Goal: Task Accomplishment & Management: Complete application form

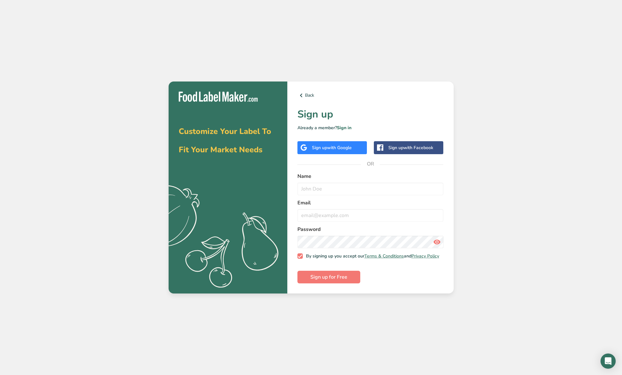
click at [324, 148] on div "Sign up with Google" at bounding box center [332, 147] width 40 height 7
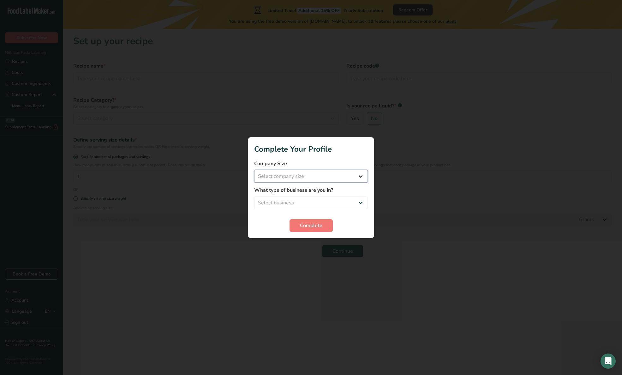
click at [305, 173] on select "Select company size Fewer than 10 Employees 10 to 50 Employees 51 to 500 Employ…" at bounding box center [311, 176] width 114 height 13
click at [307, 199] on select "Select business Packaged Food Manufacturer Restaurant & Cafe Bakery Meal Plans …" at bounding box center [311, 202] width 114 height 13
click at [465, 190] on div at bounding box center [311, 187] width 622 height 375
click at [345, 167] on div "Company Size Select company size Fewer than 10 Employees 10 to 50 Employees 51 …" at bounding box center [311, 171] width 114 height 23
click at [345, 170] on select "Select company size Fewer than 10 Employees 10 to 50 Employees 51 to 500 Employ…" at bounding box center [311, 176] width 114 height 13
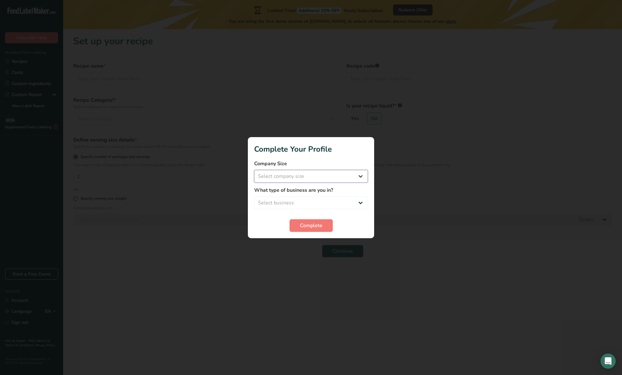
select select "1"
click at [294, 208] on select "Select business Packaged Food Manufacturer Restaurant & Cafe Bakery Meal Plans …" at bounding box center [311, 202] width 114 height 13
select select "8"
click at [298, 231] on button "Complete" at bounding box center [311, 225] width 43 height 13
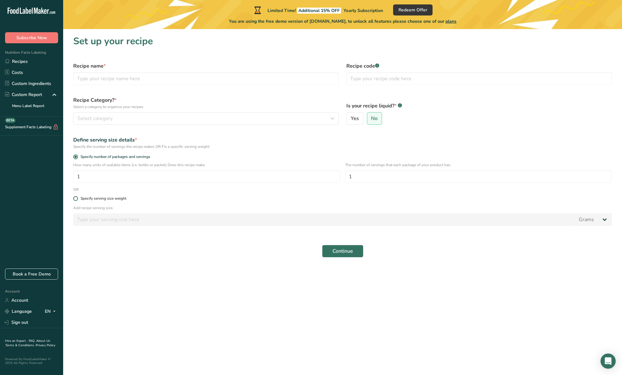
click at [74, 198] on span at bounding box center [75, 198] width 5 height 5
click at [74, 198] on input "Specify serving size weight" at bounding box center [75, 198] width 4 height 4
radio input "true"
radio input "false"
click at [81, 155] on span "Specify number of packages and servings" at bounding box center [114, 156] width 72 height 5
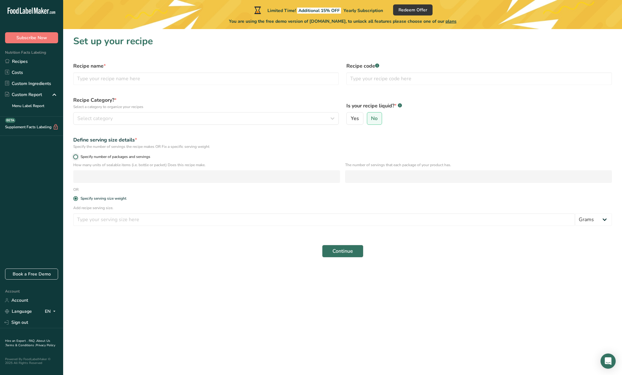
click at [77, 155] on input "Specify number of packages and servings" at bounding box center [75, 157] width 4 height 4
radio input "true"
radio input "false"
click at [111, 177] on input "number" at bounding box center [206, 176] width 267 height 13
type input "42"
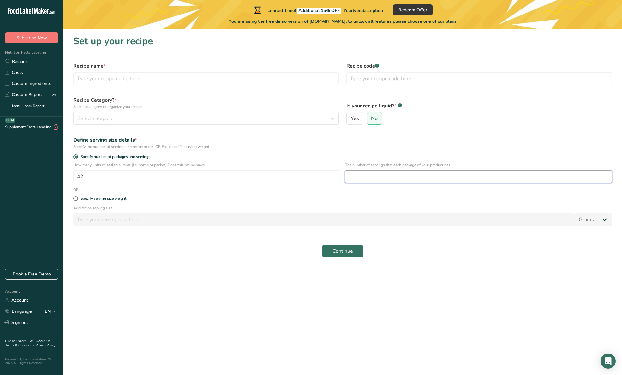
click at [402, 178] on input "number" at bounding box center [478, 176] width 267 height 13
type input "42"
click at [140, 177] on input "42" at bounding box center [206, 176] width 267 height 13
type input "1"
click at [248, 191] on form "Recipe name * Recipe code .a-a{fill:#347362;}.b-a{fill:#fff;} Recipe Category? …" at bounding box center [342, 159] width 546 height 203
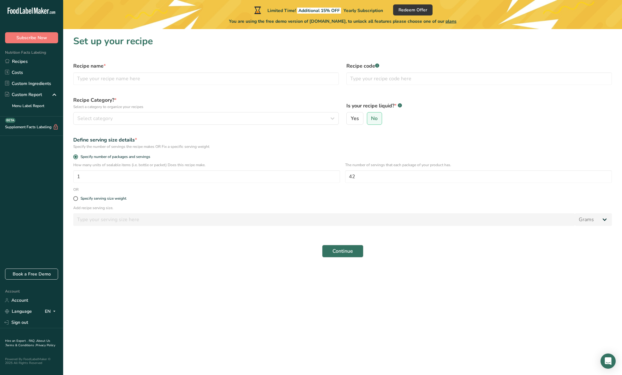
click at [534, 112] on div "Yes No" at bounding box center [480, 118] width 266 height 13
click at [342, 251] on span "Continue" at bounding box center [343, 251] width 21 height 8
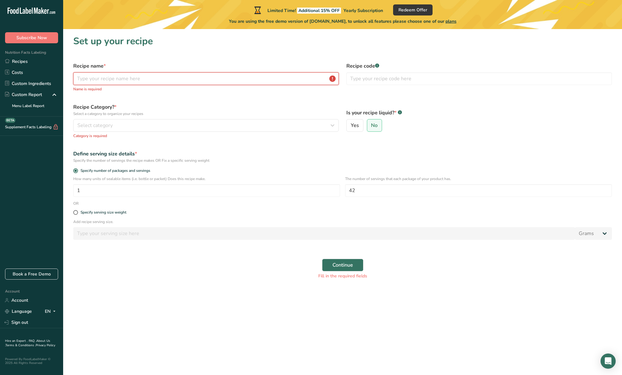
click at [175, 81] on input "text" at bounding box center [206, 78] width 266 height 13
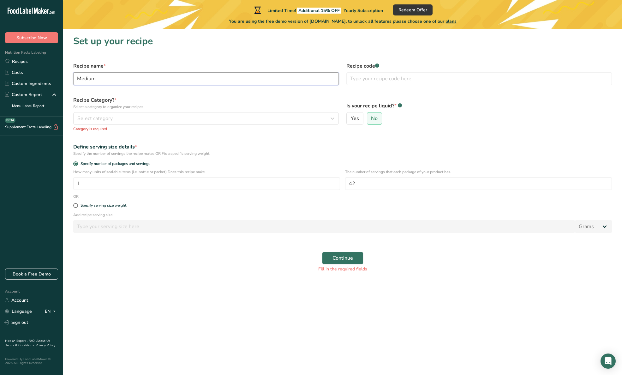
type input "Medium"
click at [375, 94] on div "Is your recipe liquid? * .a-a{fill:#347362;}.b-a{fill:#fff;} Yes No" at bounding box center [479, 114] width 273 height 43
click at [382, 77] on input "text" at bounding box center [480, 78] width 266 height 13
drag, startPoint x: 453, startPoint y: 93, endPoint x: 427, endPoint y: 82, distance: 28.6
click at [449, 92] on form "Recipe name * Medium Recipe code .a-a{fill:#347362;}.b-a{fill:#fff;} Recipe Cat…" at bounding box center [342, 167] width 546 height 218
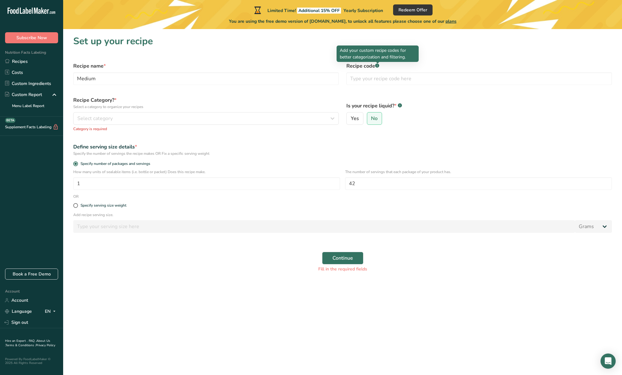
click at [379, 66] on rect at bounding box center [377, 65] width 4 height 4
